Goal: Task Accomplishment & Management: Manage account settings

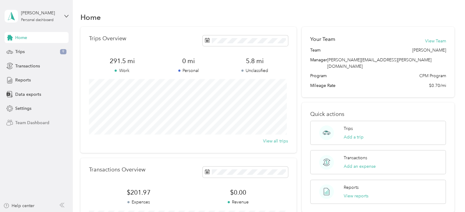
click at [28, 121] on span "Team Dashboard" at bounding box center [32, 122] width 34 height 6
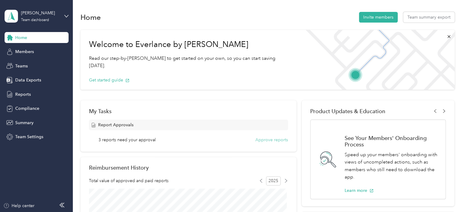
click at [269, 139] on button "Approve reports" at bounding box center [271, 139] width 33 height 6
